Goal: Task Accomplishment & Management: Use online tool/utility

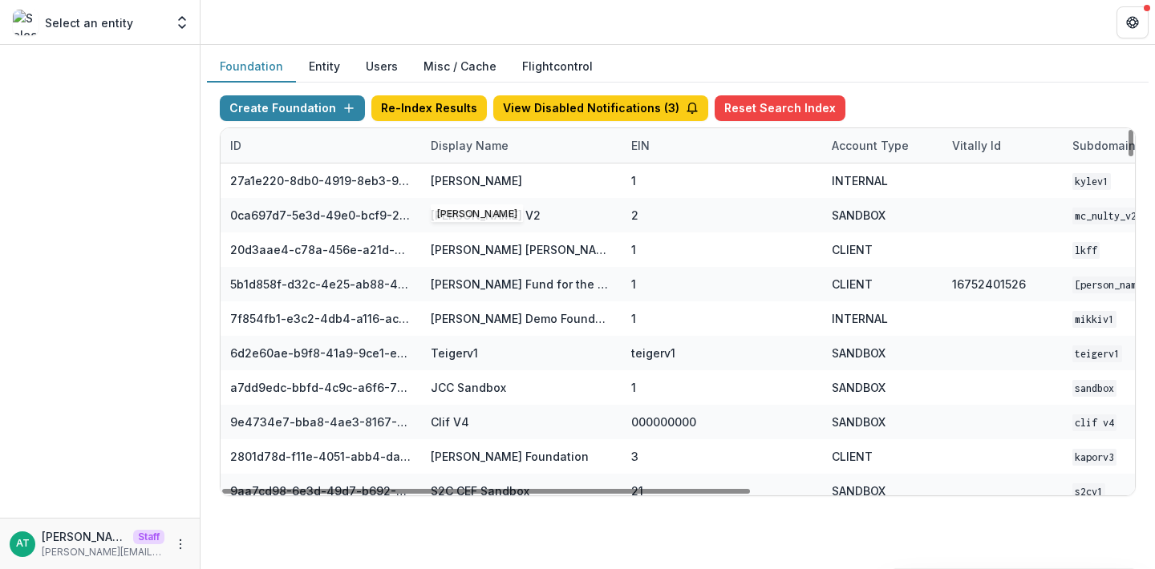
click at [466, 140] on div "Display Name" at bounding box center [469, 145] width 97 height 17
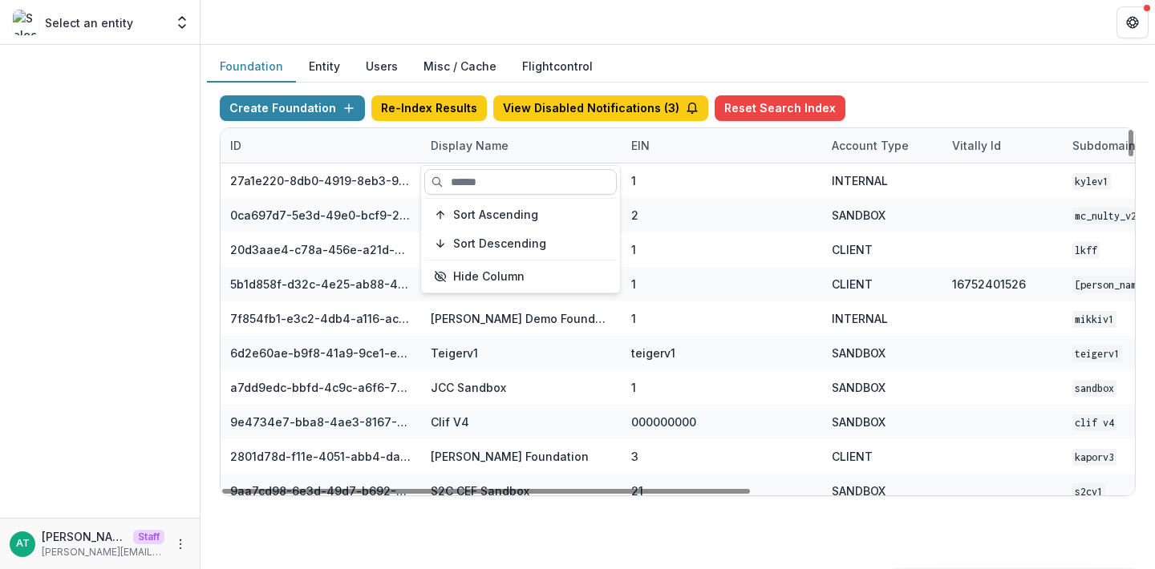
click at [477, 180] on input at bounding box center [520, 182] width 192 height 26
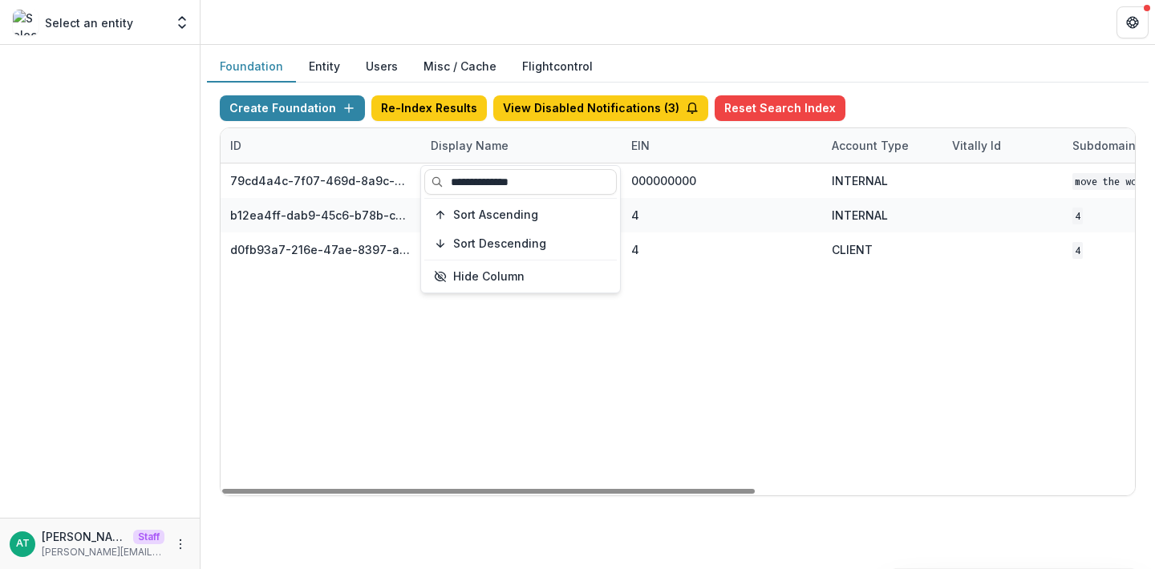
type input "**********"
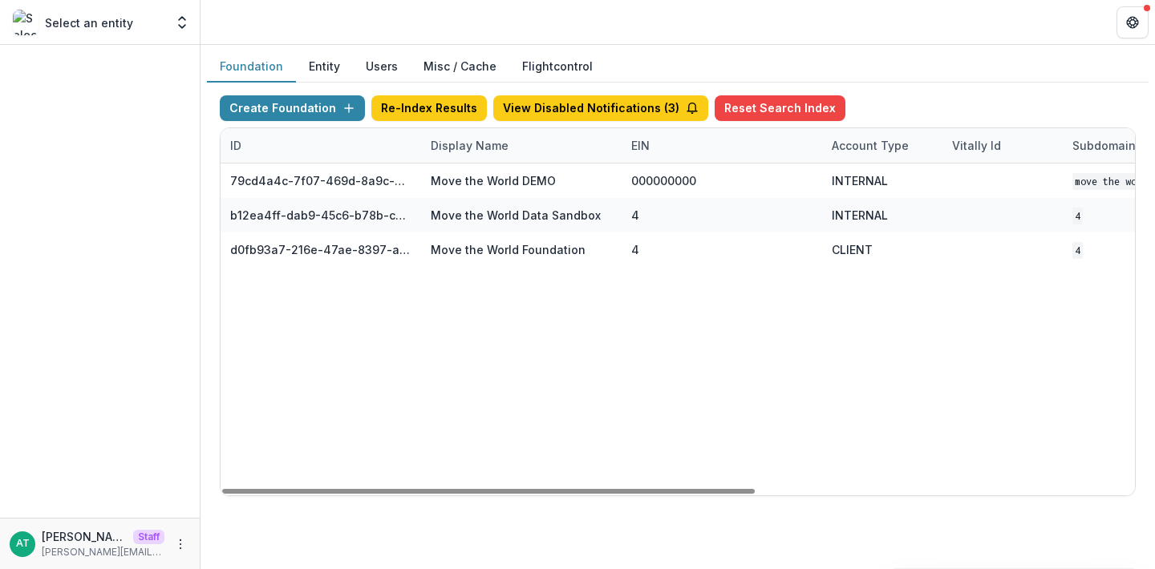
click at [619, 16] on header at bounding box center [678, 22] width 954 height 44
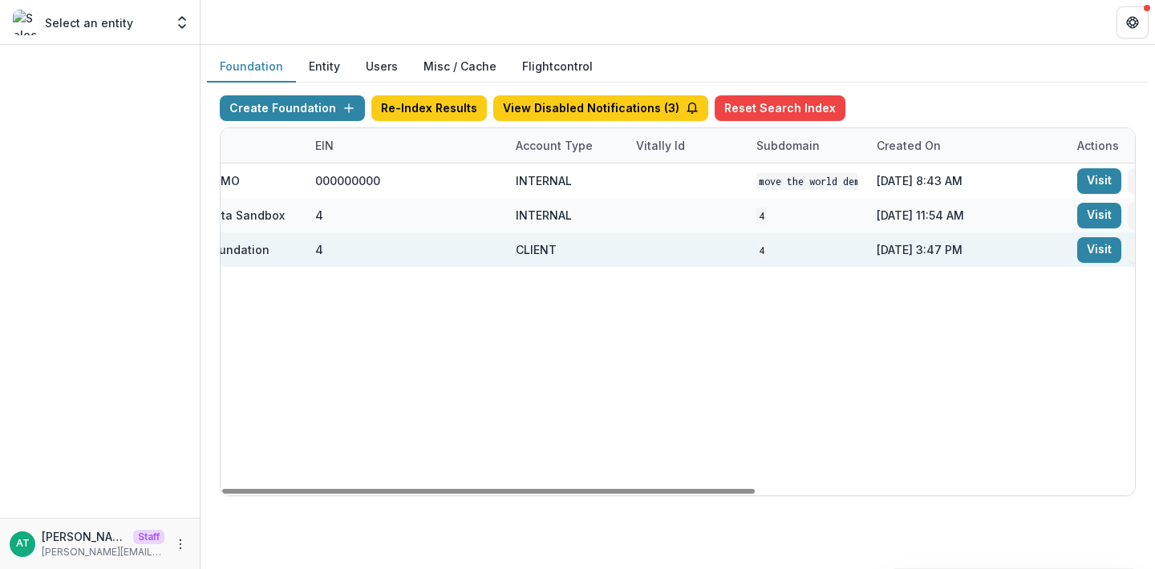
scroll to position [0, 650]
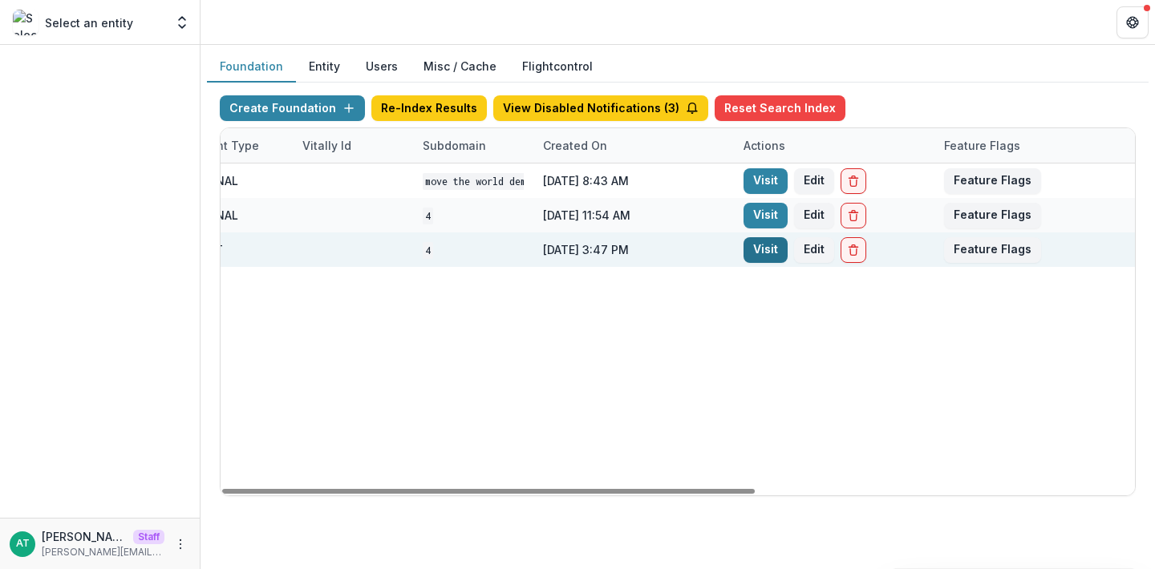
click at [757, 245] on link "Visit" at bounding box center [765, 250] width 44 height 26
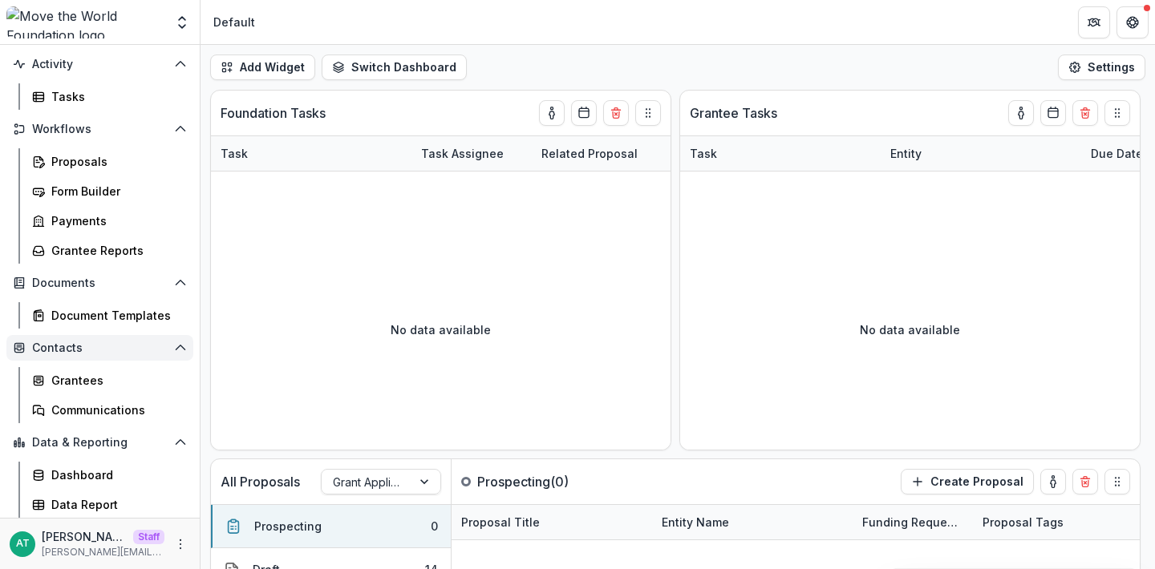
scroll to position [114, 0]
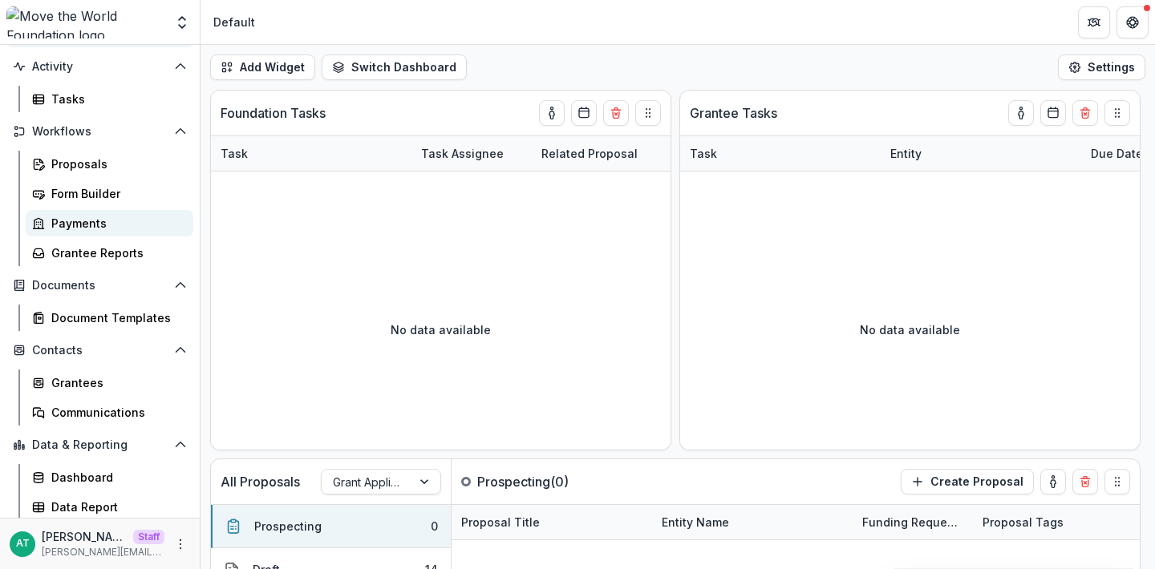
click at [123, 219] on div "Payments" at bounding box center [115, 223] width 129 height 17
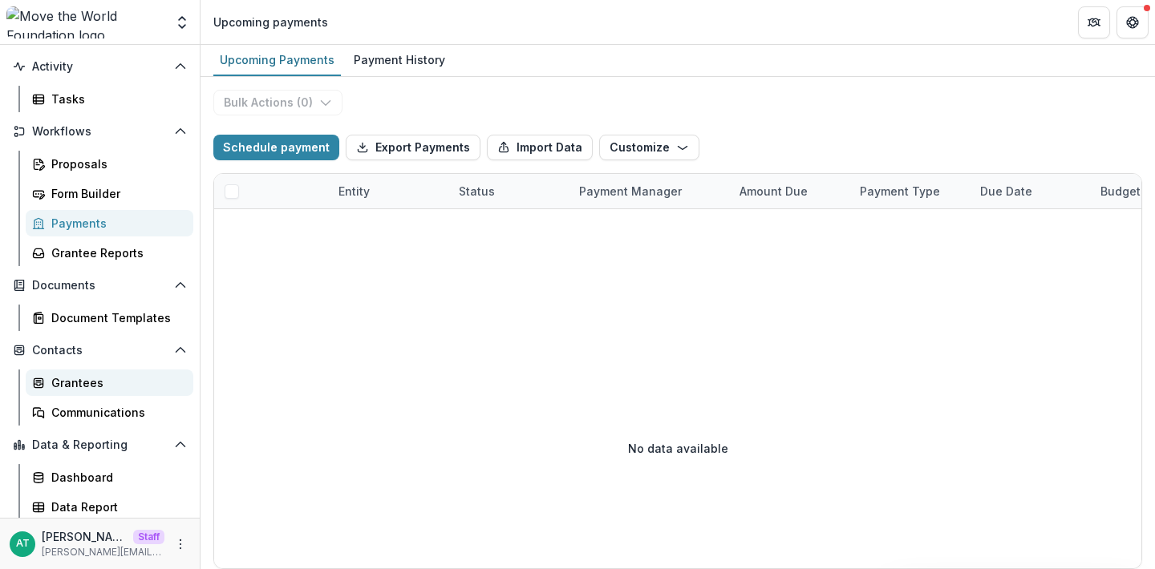
click at [86, 383] on div "Grantees" at bounding box center [115, 383] width 129 height 17
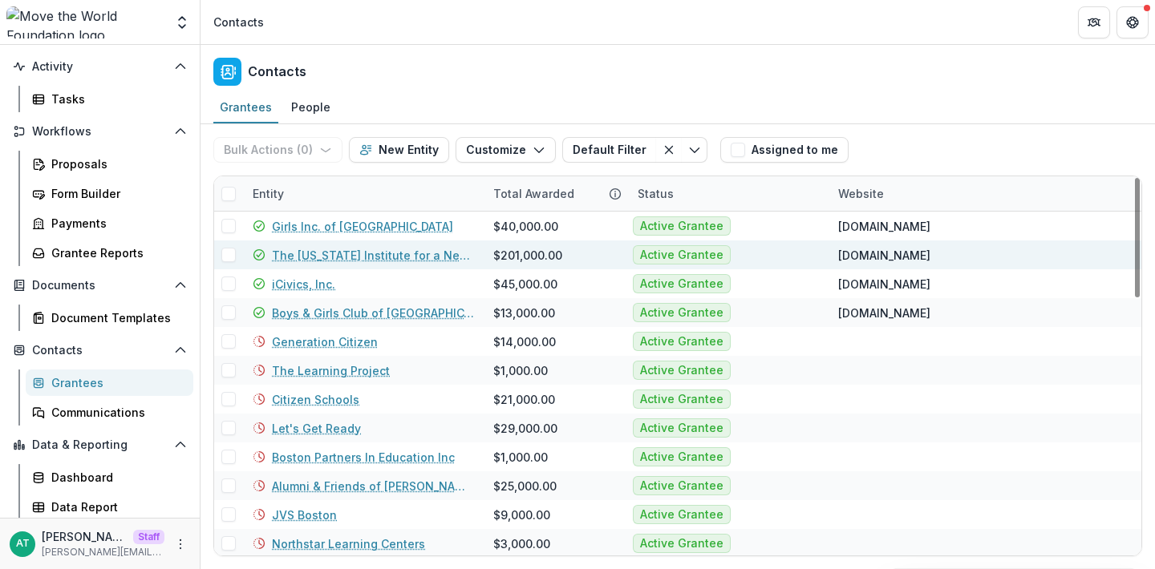
click at [347, 253] on link "The [US_STATE] Institute for a New Commonwealth, Inc." at bounding box center [373, 255] width 202 height 17
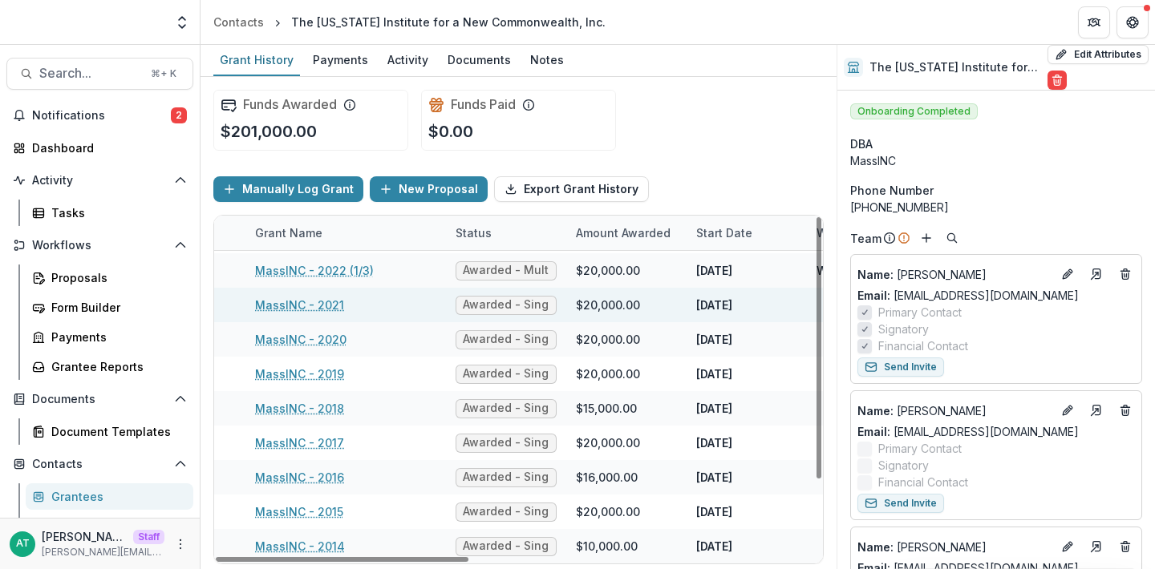
scroll to position [101, 75]
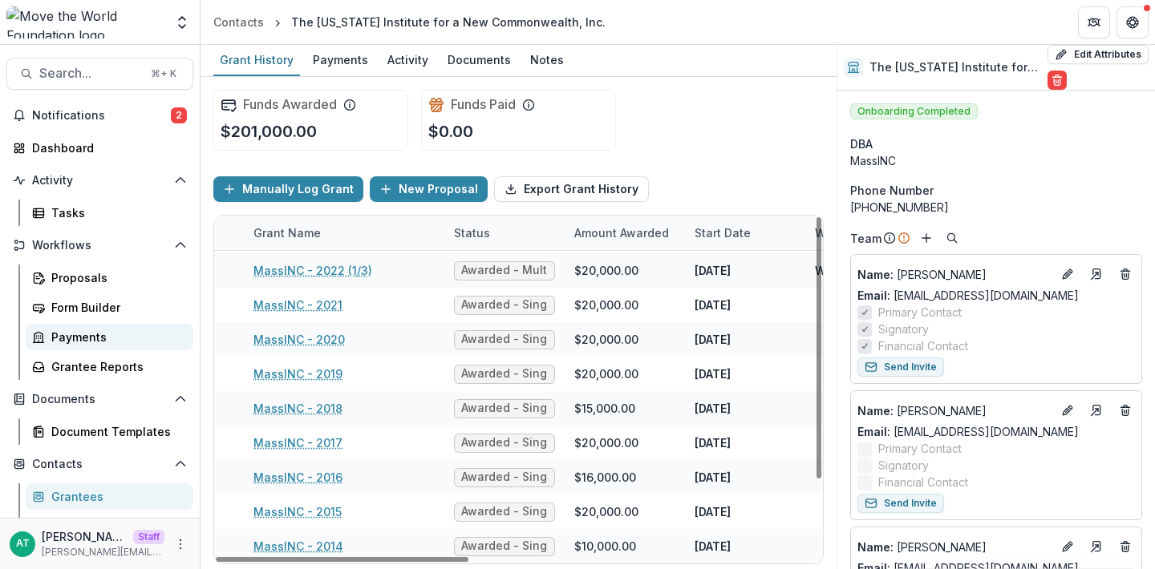
click at [108, 345] on link "Payments" at bounding box center [110, 337] width 168 height 26
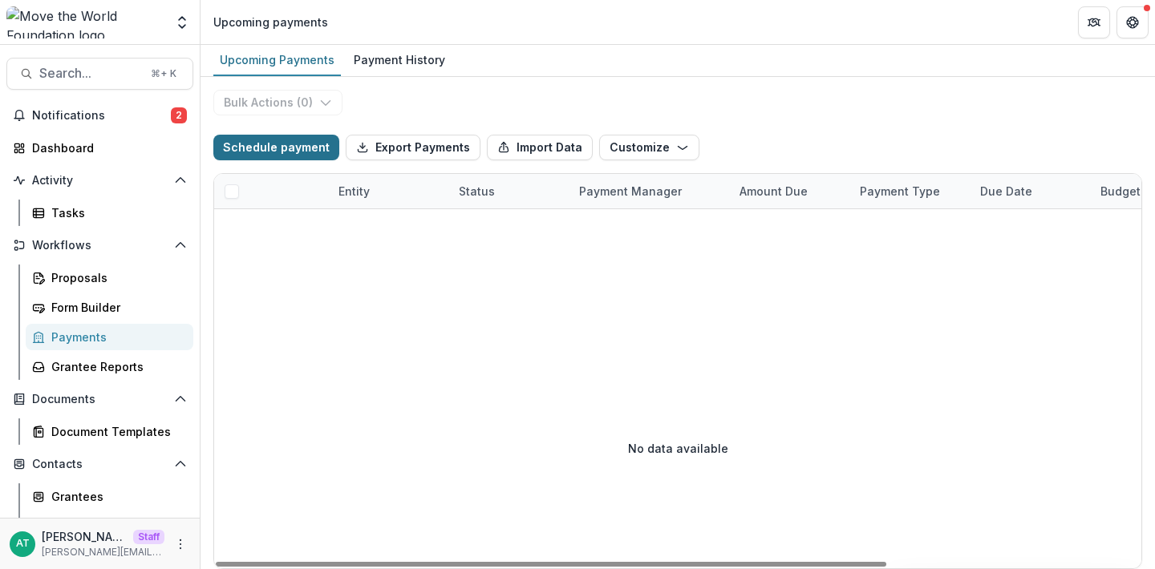
click at [278, 140] on button "Schedule payment" at bounding box center [276, 148] width 126 height 26
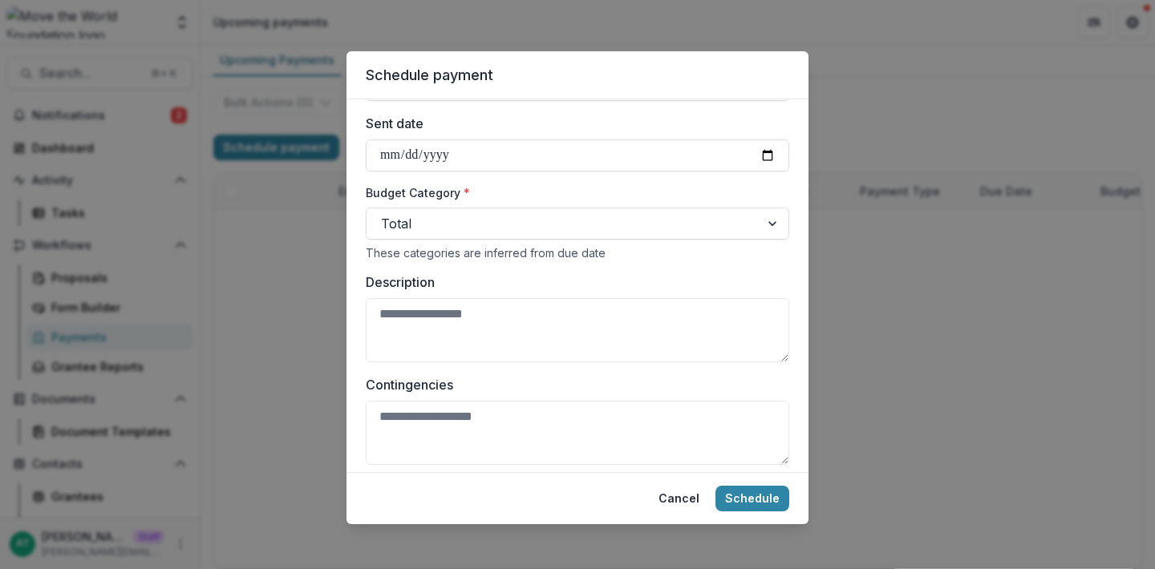
scroll to position [601, 0]
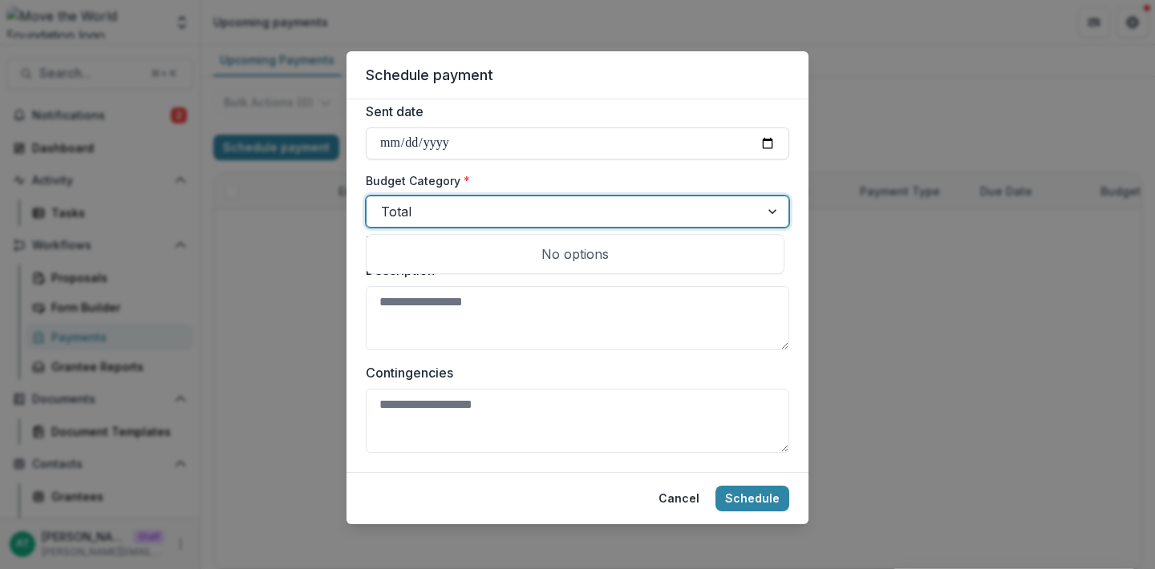
click at [609, 205] on div at bounding box center [563, 212] width 364 height 22
click at [574, 183] on label "Budget Category *" at bounding box center [573, 180] width 414 height 17
click at [385, 202] on input "Budget Category *" at bounding box center [383, 211] width 4 height 19
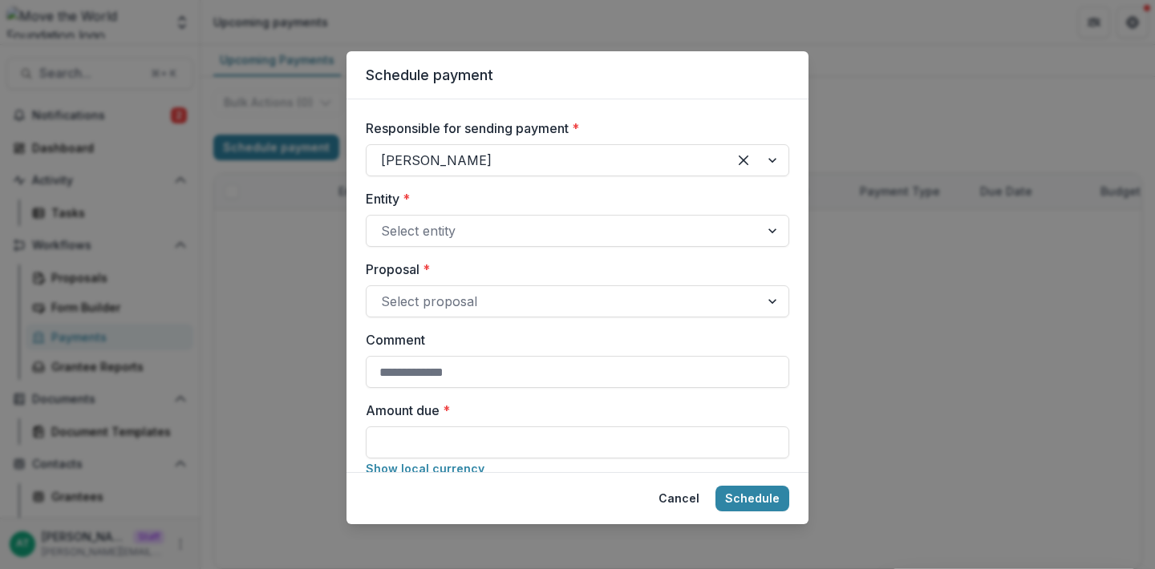
click at [954, 237] on div "Schedule payment Responsible for sending payment * Grace W Entity * Select enti…" at bounding box center [577, 284] width 1155 height 569
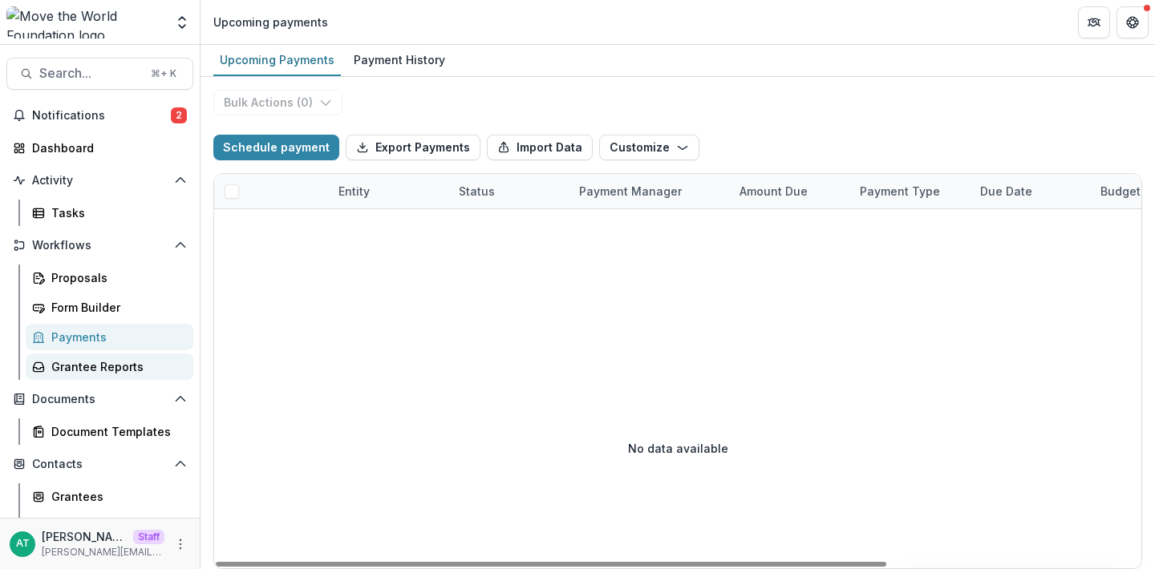
scroll to position [116, 0]
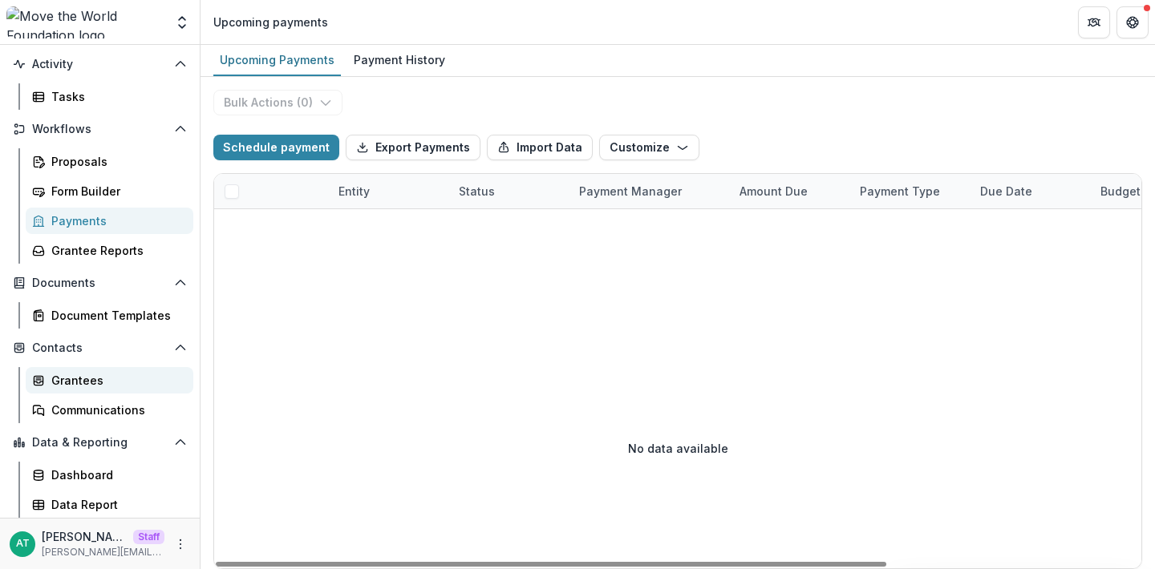
click at [67, 374] on div "Grantees" at bounding box center [115, 380] width 129 height 17
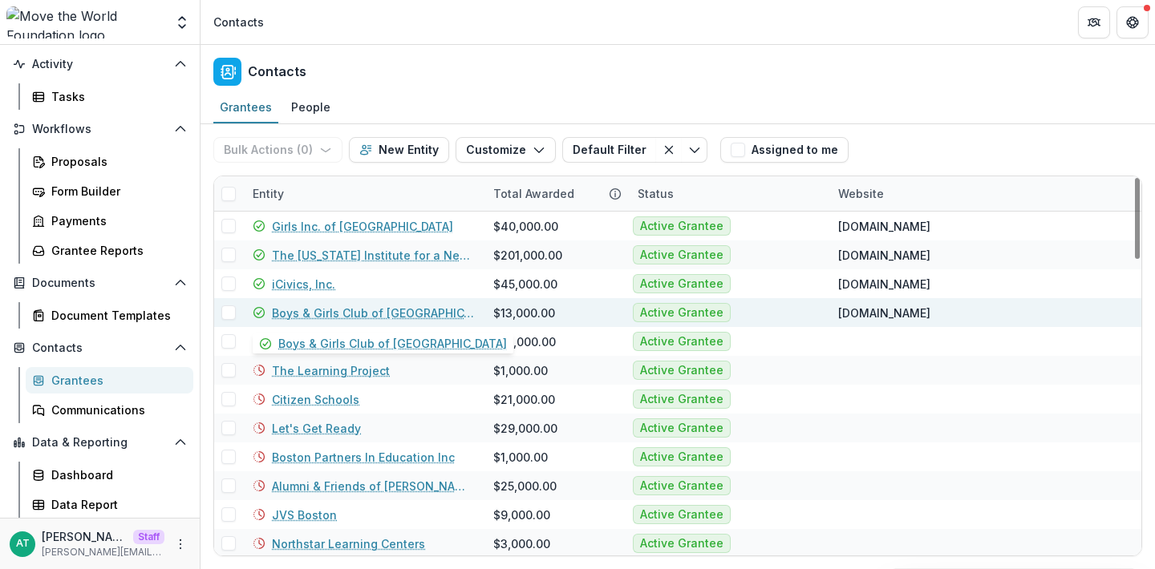
click at [317, 314] on link "Boys & Girls Club of [GEOGRAPHIC_DATA]" at bounding box center [373, 313] width 202 height 17
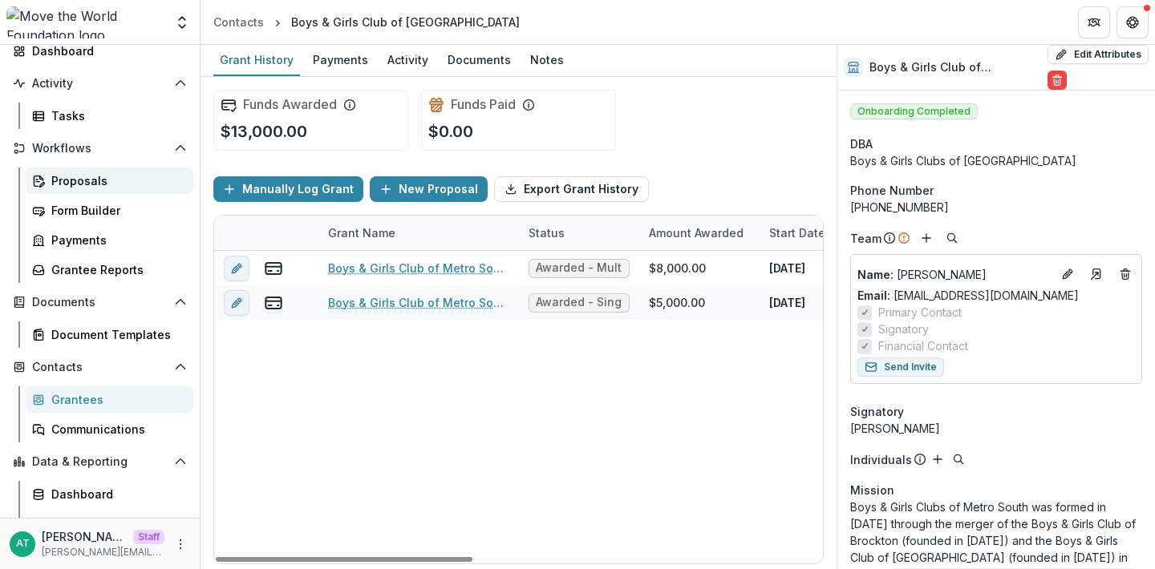
scroll to position [96, 0]
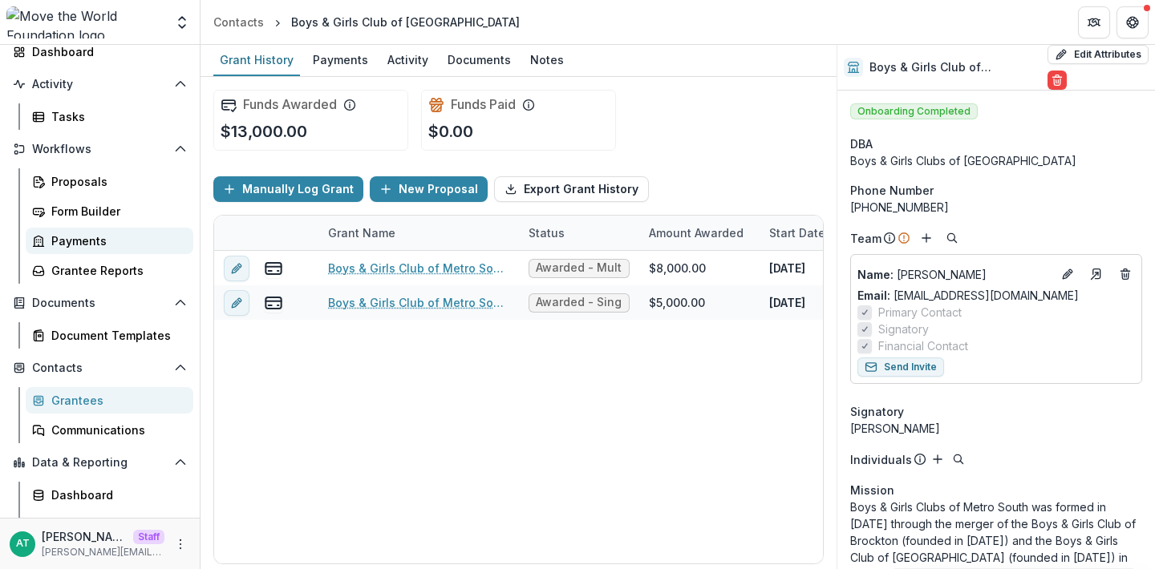
click at [91, 242] on div "Payments" at bounding box center [115, 241] width 129 height 17
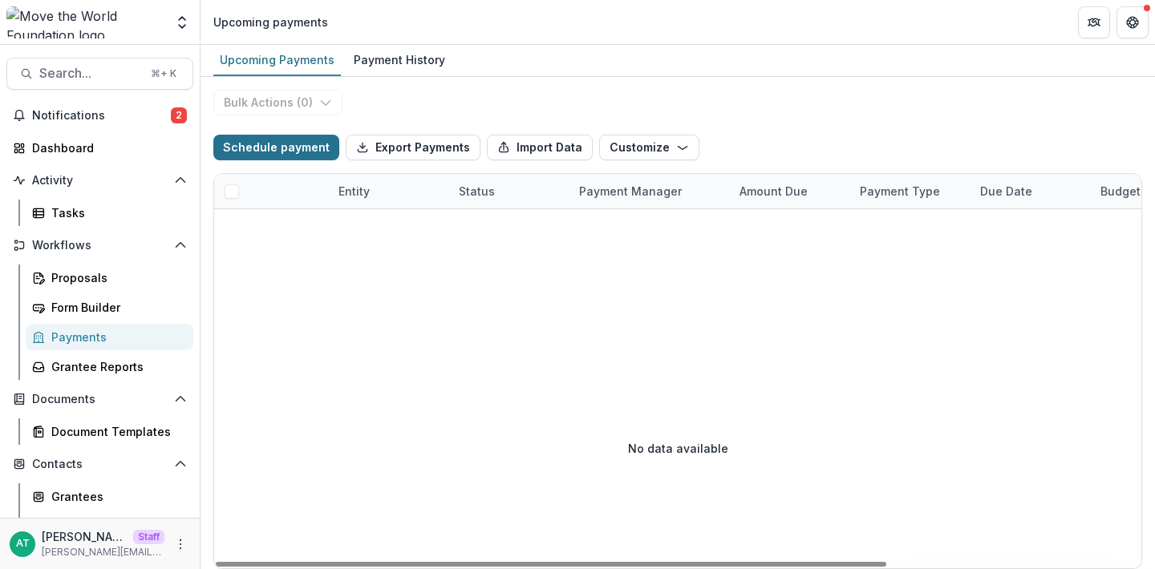
click at [272, 152] on button "Schedule payment" at bounding box center [276, 148] width 126 height 26
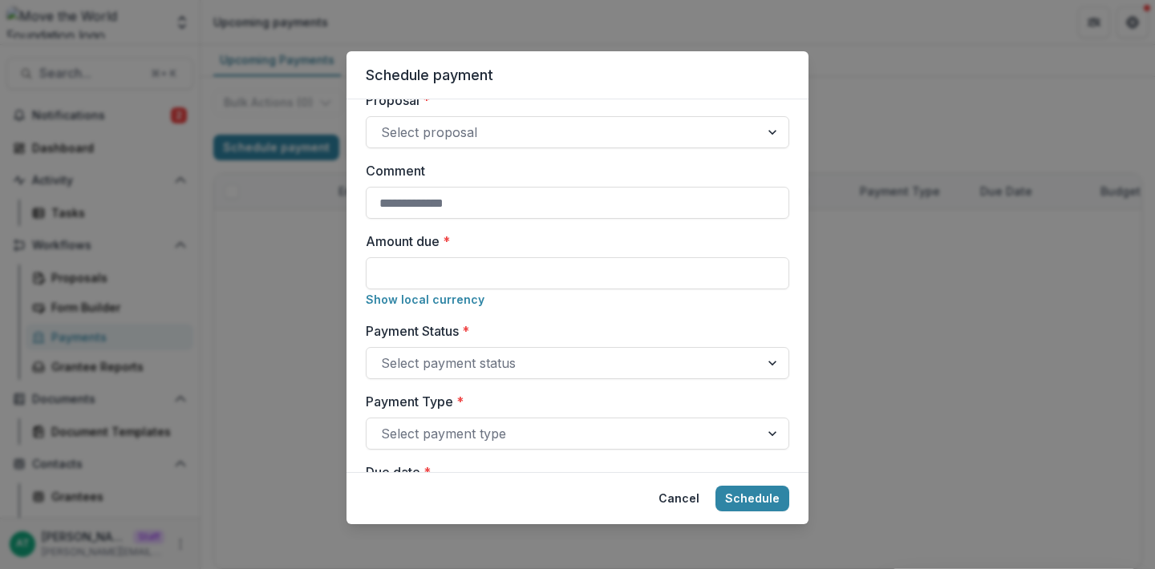
scroll to position [172, 0]
